Goal: Find specific page/section: Find specific page/section

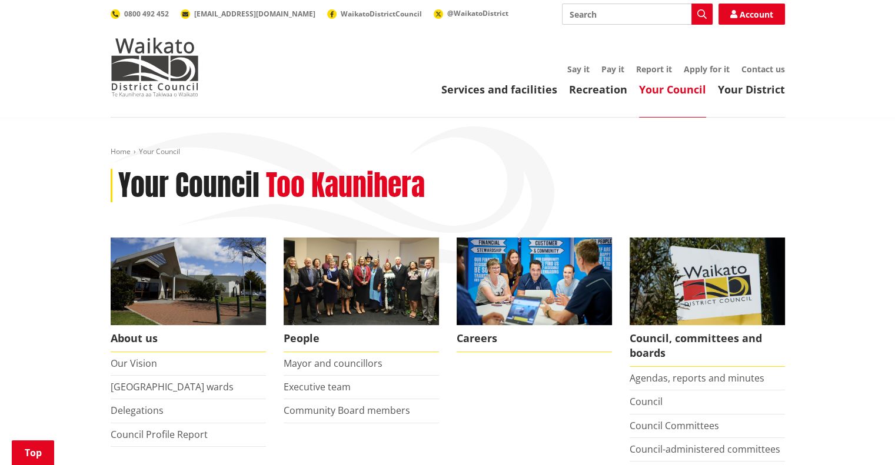
scroll to position [151, 0]
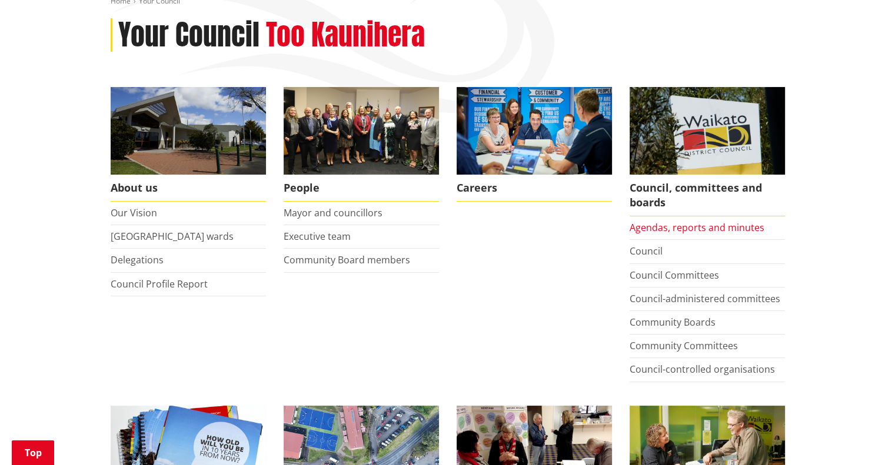
click at [671, 229] on link "Agendas, reports and minutes" at bounding box center [696, 227] width 135 height 13
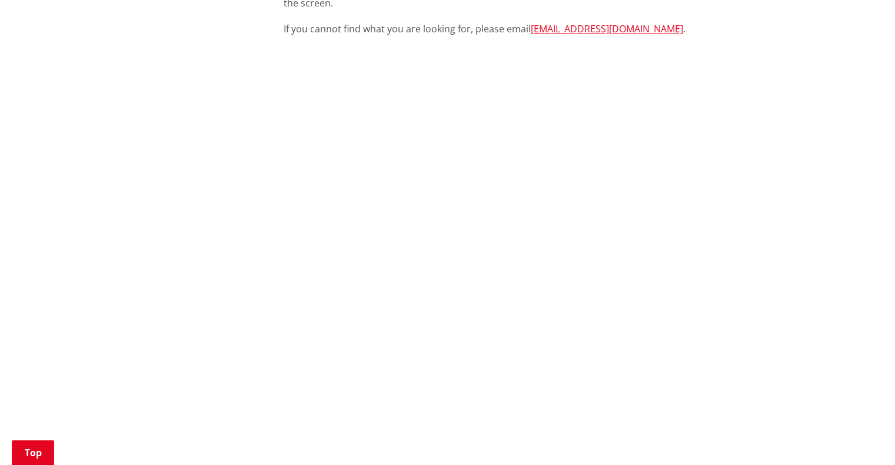
scroll to position [442, 0]
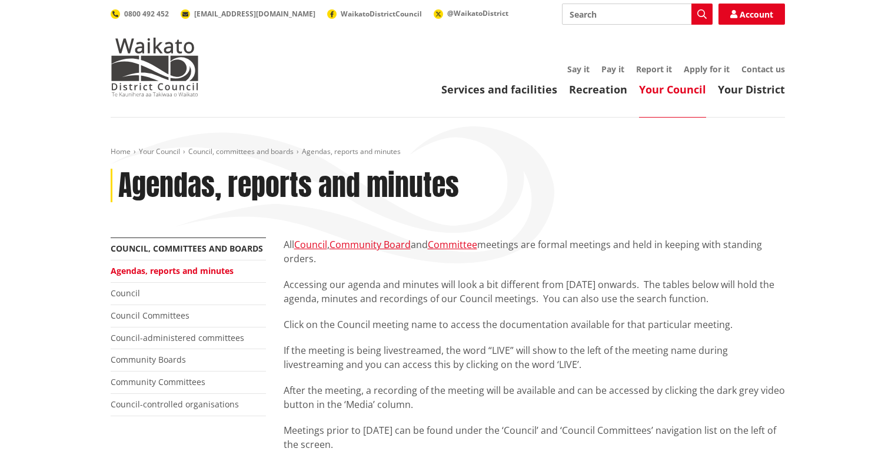
scroll to position [442, 0]
